Goal: Information Seeking & Learning: Learn about a topic

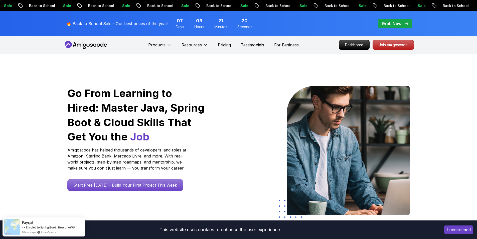
drag, startPoint x: 393, startPoint y: 48, endPoint x: 42, endPoint y: 1, distance: 354.4
click at [393, 48] on p "Join Amigoscode" at bounding box center [393, 44] width 41 height 9
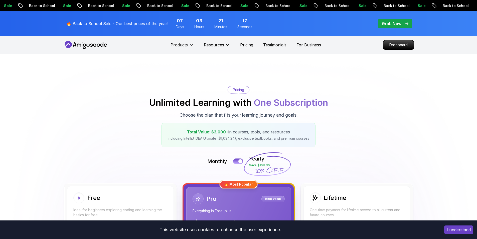
scroll to position [50, 0]
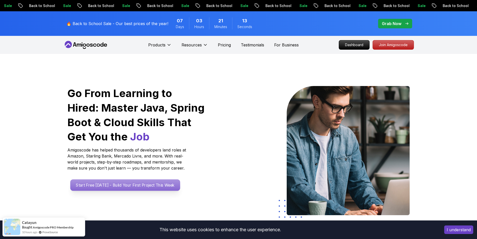
click at [152, 187] on p "Start Free [DATE] - Build Your First Project This Week" at bounding box center [125, 185] width 110 height 12
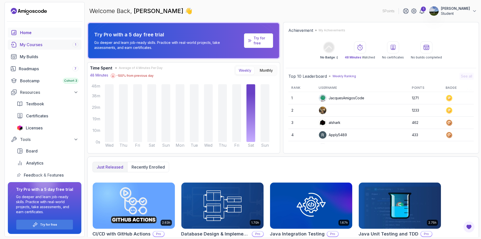
click at [30, 42] on div "My Courses 1" at bounding box center [49, 45] width 59 height 6
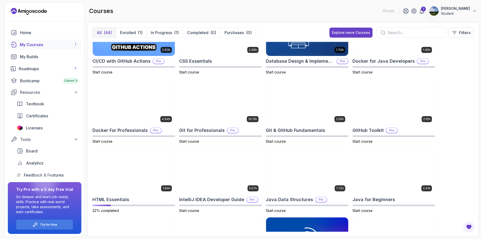
scroll to position [175, 0]
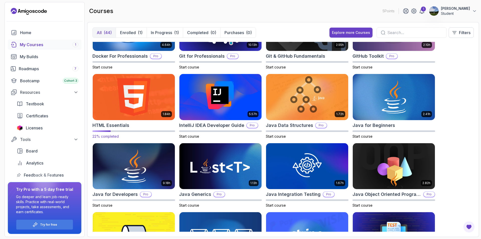
click at [135, 97] on img at bounding box center [134, 97] width 86 height 48
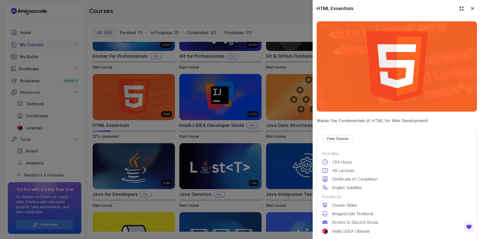
click at [148, 112] on div at bounding box center [240, 119] width 481 height 239
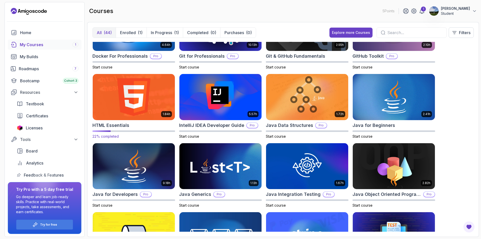
click at [107, 127] on h2 "HTML Essentials" at bounding box center [110, 125] width 37 height 7
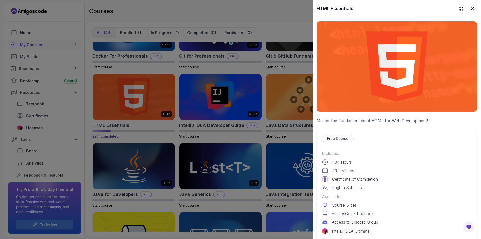
click at [110, 127] on div at bounding box center [240, 119] width 481 height 239
click at [110, 127] on h2 "HTML Essentials" at bounding box center [110, 125] width 37 height 7
click at [333, 137] on p "Free Course" at bounding box center [337, 138] width 21 height 5
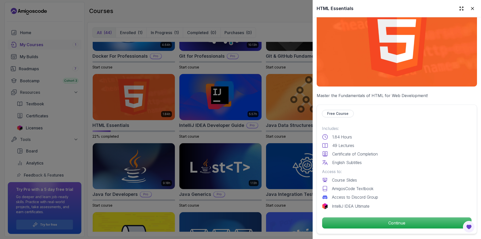
scroll to position [100, 0]
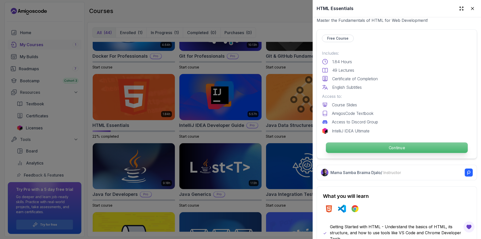
click at [372, 149] on p "Continue" at bounding box center [397, 147] width 142 height 11
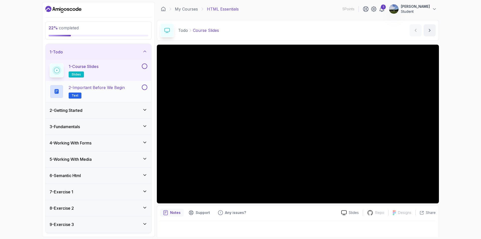
click at [115, 89] on p "2 - Important Before We Begin" at bounding box center [97, 87] width 56 height 6
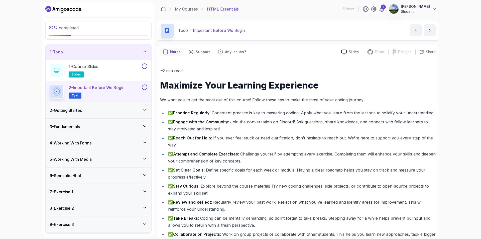
click at [143, 87] on button at bounding box center [145, 87] width 6 height 6
click at [145, 88] on icon at bounding box center [144, 87] width 5 height 5
click at [121, 113] on div "2 - Getting Started" at bounding box center [99, 110] width 98 height 6
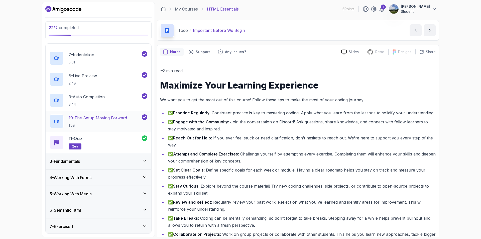
scroll to position [175, 0]
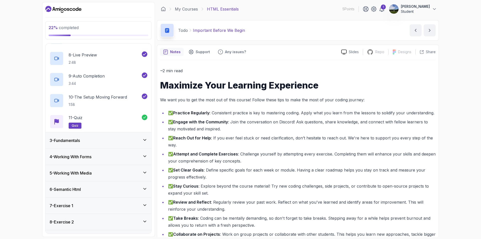
click at [123, 138] on div "3 - Fundamentals" at bounding box center [99, 140] width 98 height 6
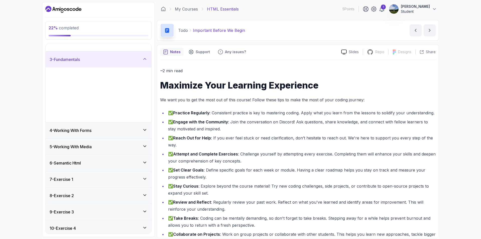
scroll to position [0, 0]
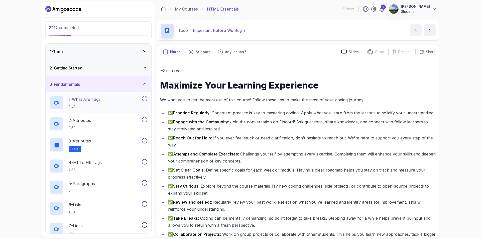
click at [100, 100] on p "1 - What Are Tags" at bounding box center [85, 99] width 32 height 6
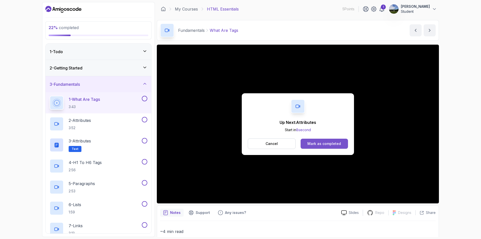
click at [331, 139] on button "Mark as completed" at bounding box center [323, 143] width 47 height 10
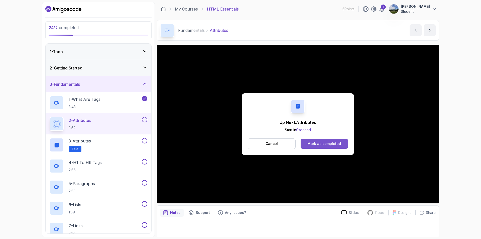
click at [323, 141] on div "Mark as completed" at bounding box center [324, 143] width 34 height 5
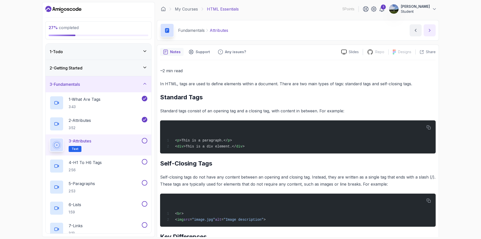
click at [425, 30] on button "next content" at bounding box center [429, 30] width 12 height 12
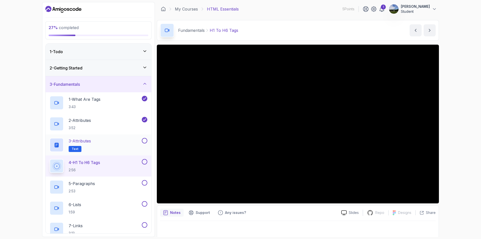
click at [145, 142] on button at bounding box center [145, 141] width 6 height 6
click at [91, 137] on div "3 - Attributes Text" at bounding box center [99, 144] width 106 height 21
click at [105, 145] on div "3 - Attributes Text" at bounding box center [95, 145] width 91 height 14
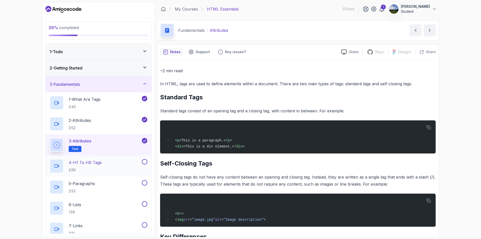
click at [128, 160] on div "4 - H1 To H6 Tags 2:56" at bounding box center [95, 166] width 91 height 14
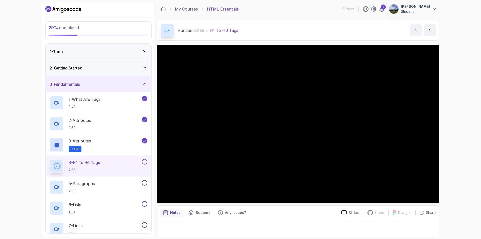
click at [50, 159] on button "4 - H1 To H6 Tags 2:56" at bounding box center [99, 166] width 98 height 14
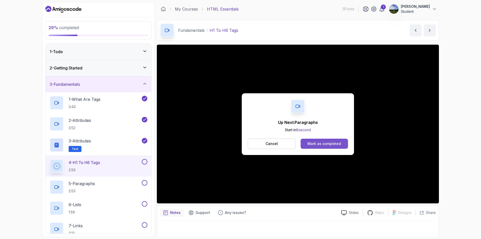
click at [318, 143] on div "Mark as completed" at bounding box center [324, 143] width 34 height 5
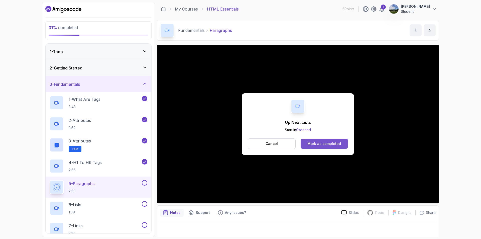
click at [328, 146] on button "Mark as completed" at bounding box center [323, 143] width 47 height 10
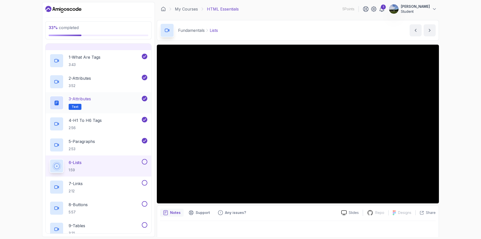
scroll to position [41, 0]
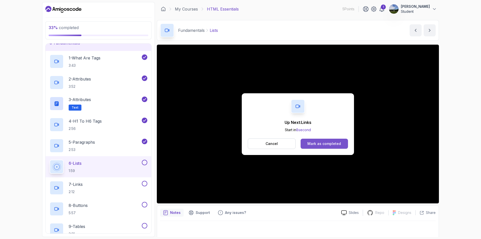
click at [325, 140] on button "Mark as completed" at bounding box center [323, 143] width 47 height 10
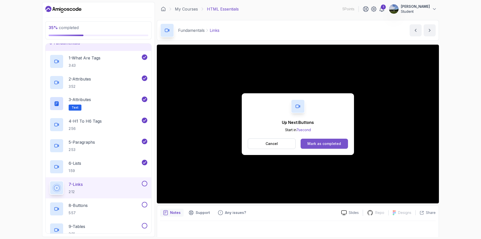
click at [336, 143] on div "Mark as completed" at bounding box center [324, 143] width 34 height 5
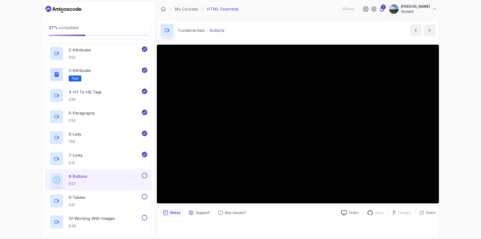
scroll to position [66, 0]
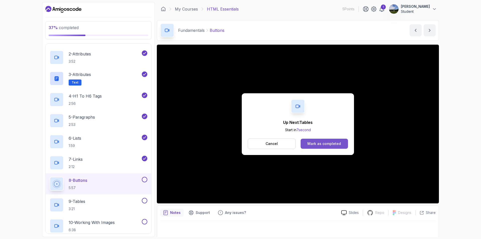
click at [331, 144] on div "Mark as completed" at bounding box center [324, 143] width 34 height 5
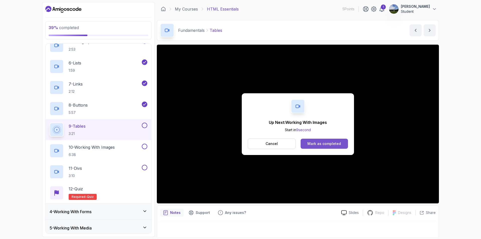
click at [308, 143] on div "Mark as completed" at bounding box center [324, 143] width 34 height 5
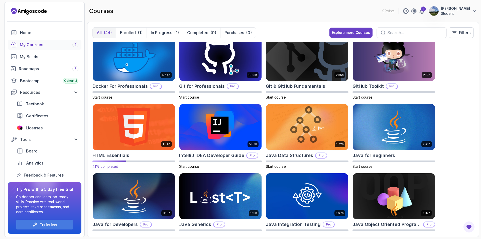
scroll to position [125, 0]
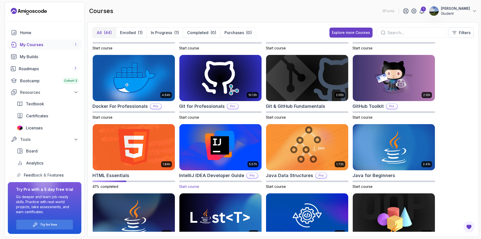
click at [202, 177] on h2 "IntelliJ IDEA Developer Guide" at bounding box center [211, 175] width 65 height 7
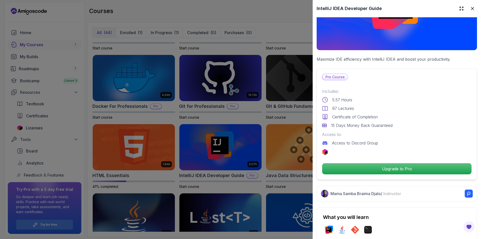
scroll to position [0, 0]
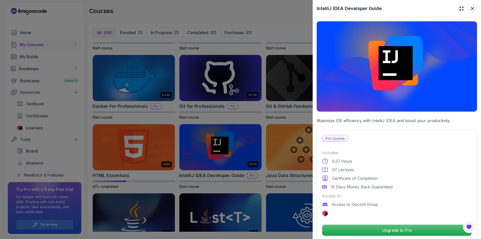
click at [471, 8] on icon at bounding box center [472, 8] width 3 height 3
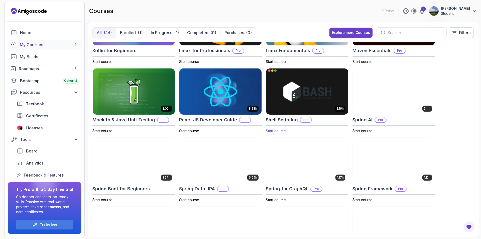
scroll to position [572, 0]
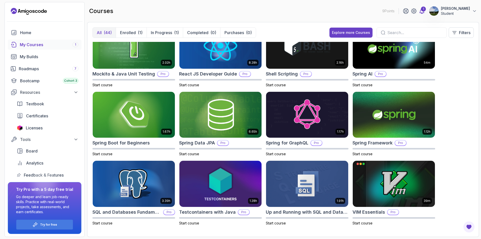
click at [425, 12] on icon at bounding box center [422, 11] width 6 height 6
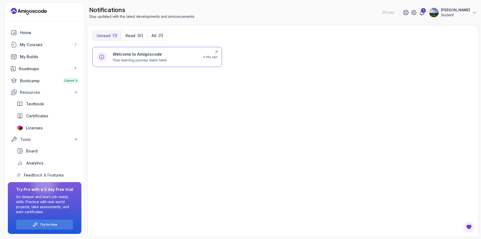
click at [214, 56] on p "a day ago" at bounding box center [210, 57] width 15 height 4
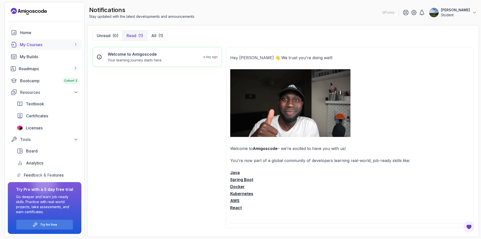
click at [66, 47] on div "My Courses 1" at bounding box center [49, 45] width 59 height 6
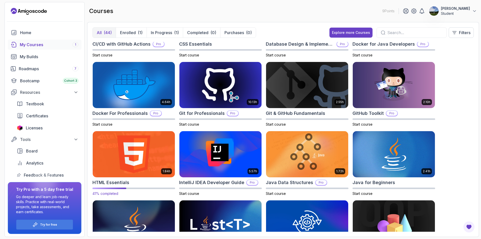
scroll to position [125, 0]
